Goal: Information Seeking & Learning: Learn about a topic

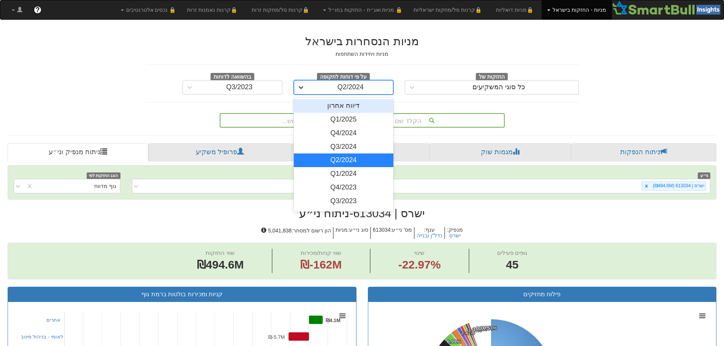
click at [299, 89] on icon at bounding box center [301, 88] width 8 height 8
click at [336, 109] on div "דיווח אחרון" at bounding box center [344, 106] width 100 height 14
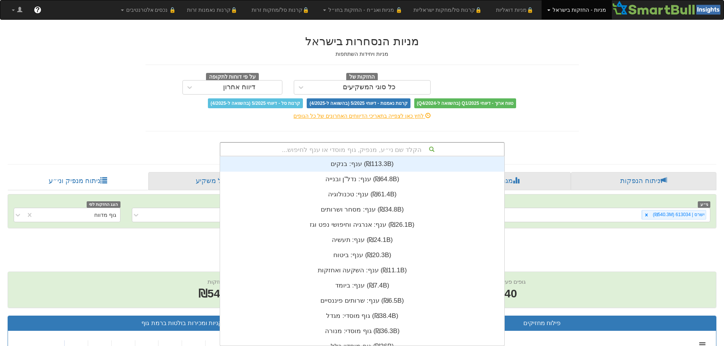
click at [364, 151] on div "הקלד שם ני״ע, מנפיק, גוף מוסדי או ענף לחיפוש..." at bounding box center [361, 149] width 283 height 13
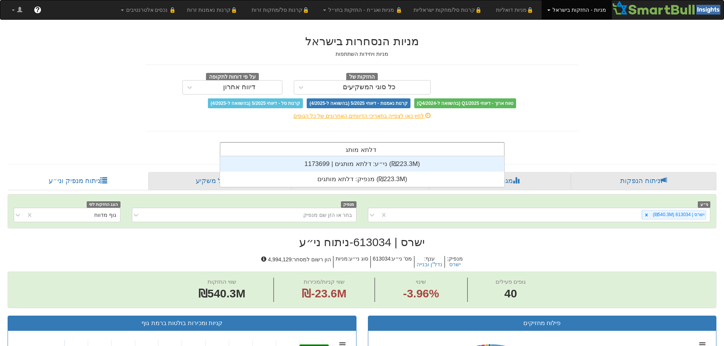
scroll to position [30, 0]
type input "דלתא מותגים"
click at [363, 163] on div "ני״ע: ‏דלתא מותגים | 1173699 ‎(₪223.3M)‎" at bounding box center [362, 163] width 284 height 15
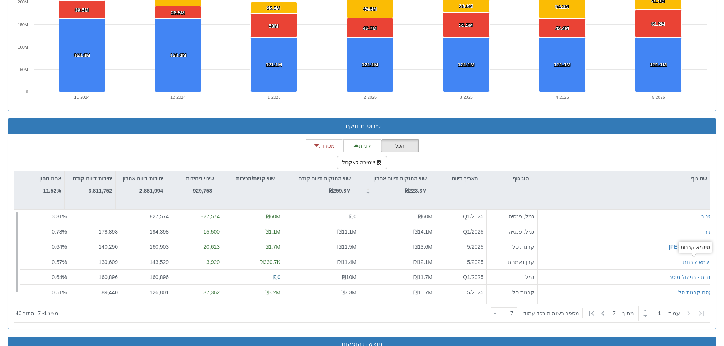
scroll to position [12, 0]
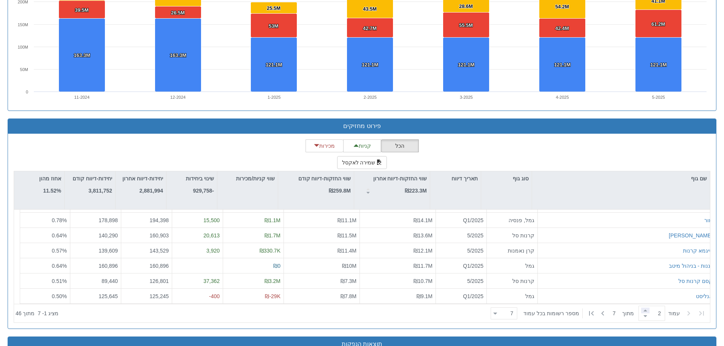
click at [645, 312] on span at bounding box center [645, 311] width 8 height 6
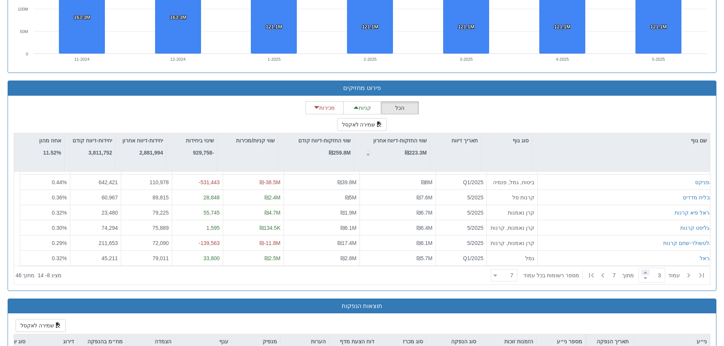
click at [641, 272] on span at bounding box center [645, 273] width 8 height 6
type input "3"
